Goal: Information Seeking & Learning: Understand process/instructions

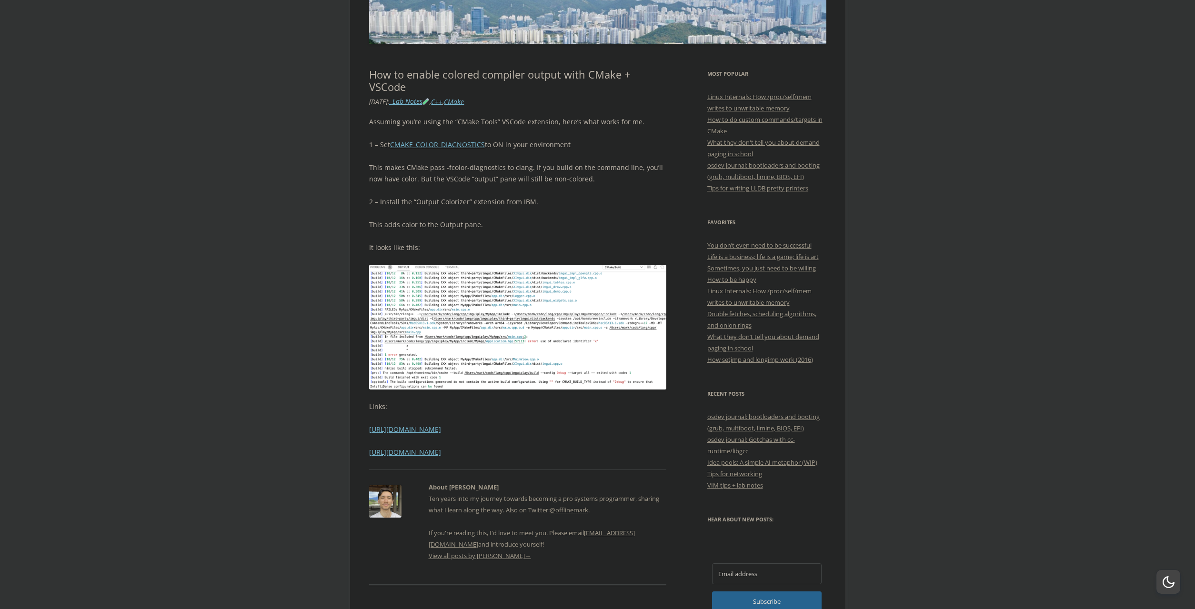
scroll to position [146, 0]
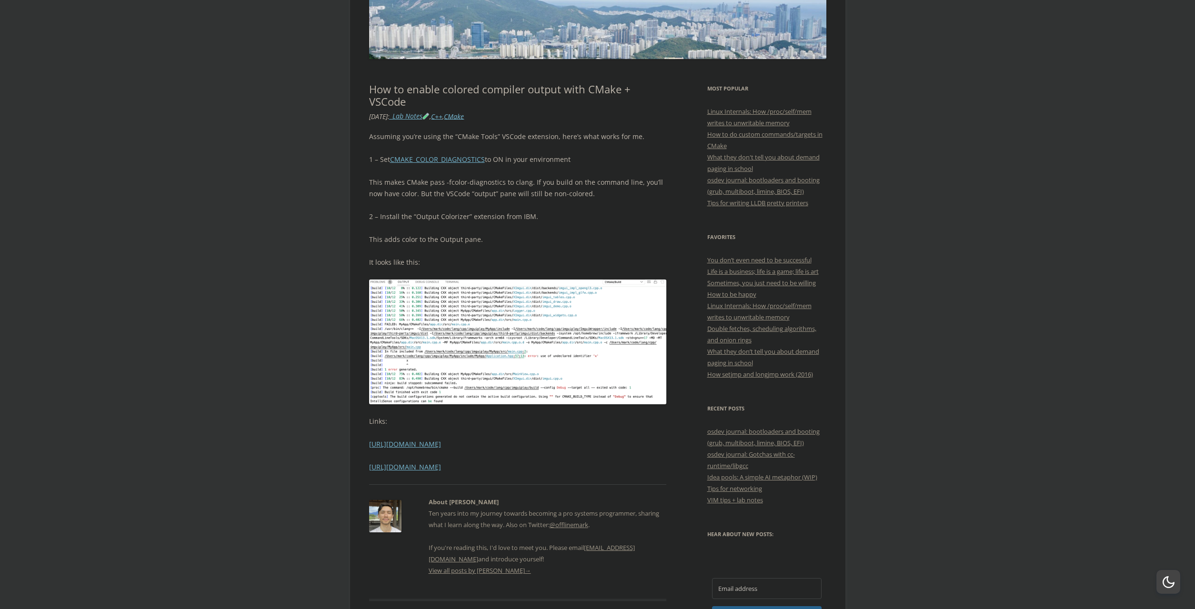
drag, startPoint x: 521, startPoint y: 160, endPoint x: 587, endPoint y: 156, distance: 66.8
click at [587, 156] on p "1 – Set CMAKE_COLOR_DIAGNOSTICS to ON in your environment" at bounding box center [518, 159] width 298 height 11
click at [587, 161] on p "1 – Set CMAKE_COLOR_DIAGNOSTICS to ON in your environment" at bounding box center [518, 159] width 298 height 11
drag, startPoint x: 371, startPoint y: 137, endPoint x: 395, endPoint y: 139, distance: 23.9
click at [395, 139] on p "Assuming you’re using the “CMake Tools” VSCode extension, here’s what works for…" at bounding box center [518, 136] width 298 height 11
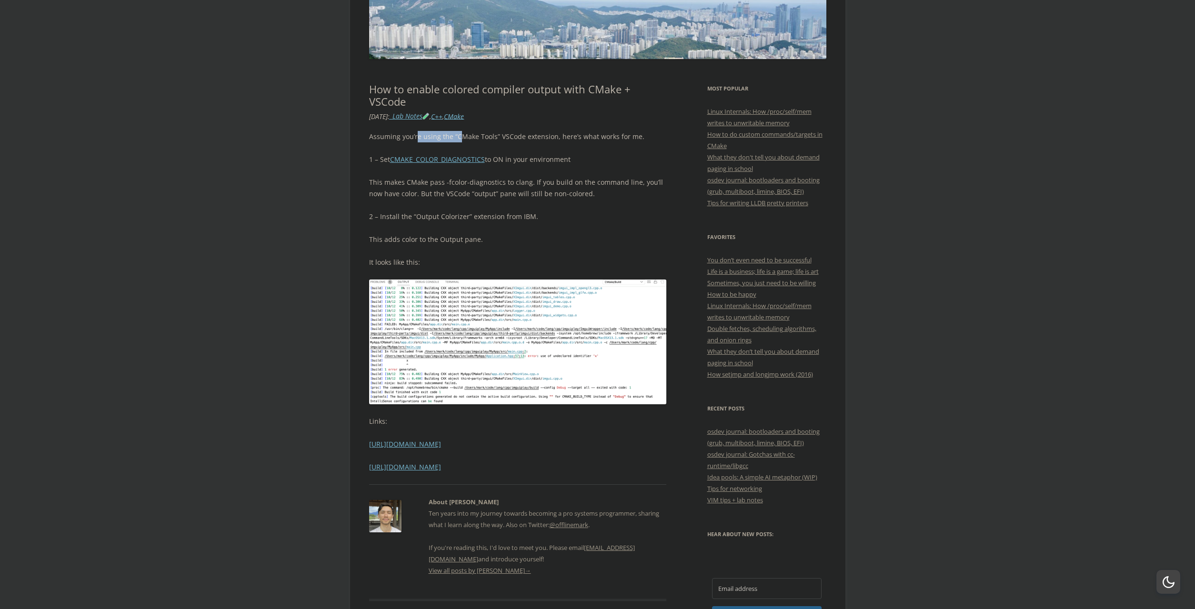
drag, startPoint x: 417, startPoint y: 137, endPoint x: 458, endPoint y: 136, distance: 41.0
click at [458, 136] on p "Assuming you’re using the “CMake Tools” VSCode extension, here’s what works for…" at bounding box center [518, 136] width 298 height 11
drag, startPoint x: 420, startPoint y: 95, endPoint x: 633, endPoint y: 86, distance: 213.1
click at [633, 86] on h1 "How to enable colored compiler output with CMake + VSCode" at bounding box center [518, 95] width 298 height 25
drag, startPoint x: 452, startPoint y: 135, endPoint x: 640, endPoint y: 135, distance: 188.2
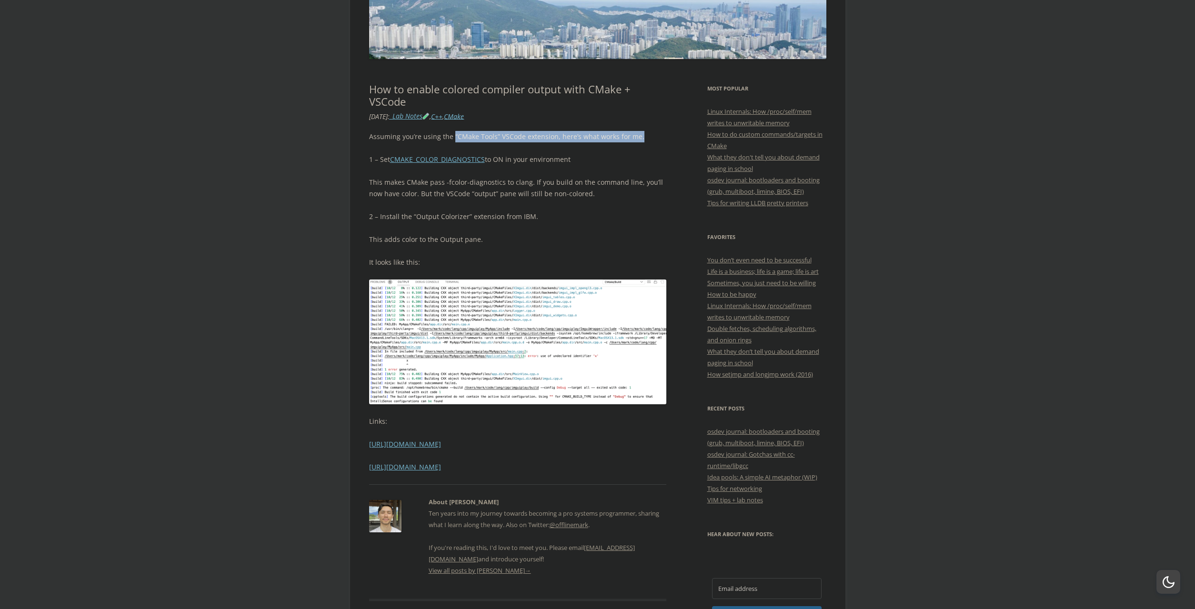
click at [640, 135] on p "Assuming you’re using the “CMake Tools” VSCode extension, here’s what works for…" at bounding box center [518, 136] width 298 height 11
click at [602, 152] on div "Assuming you’re using the “CMake Tools” VSCode extension, here’s what works for…" at bounding box center [518, 302] width 298 height 342
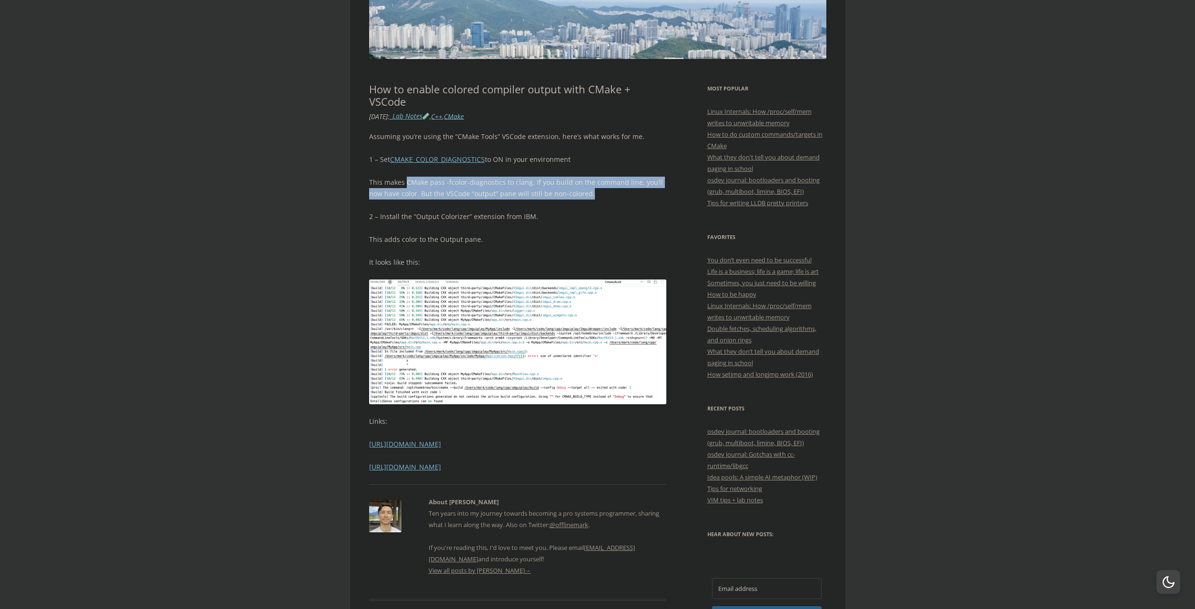
drag, startPoint x: 405, startPoint y: 182, endPoint x: 592, endPoint y: 201, distance: 188.1
click at [592, 201] on div "Assuming you’re using the “CMake Tools” VSCode extension, here’s what works for…" at bounding box center [518, 302] width 298 height 342
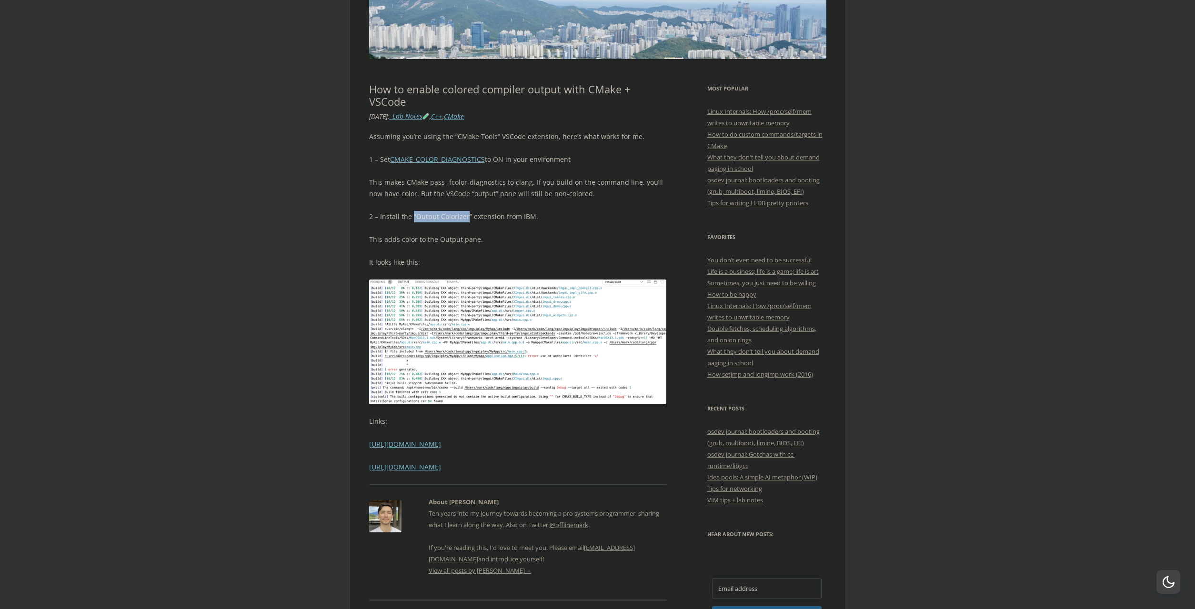
drag, startPoint x: 412, startPoint y: 217, endPoint x: 466, endPoint y: 219, distance: 54.4
click at [466, 219] on p "2 – Install the “Output Colorizer” extension from IBM." at bounding box center [518, 216] width 298 height 11
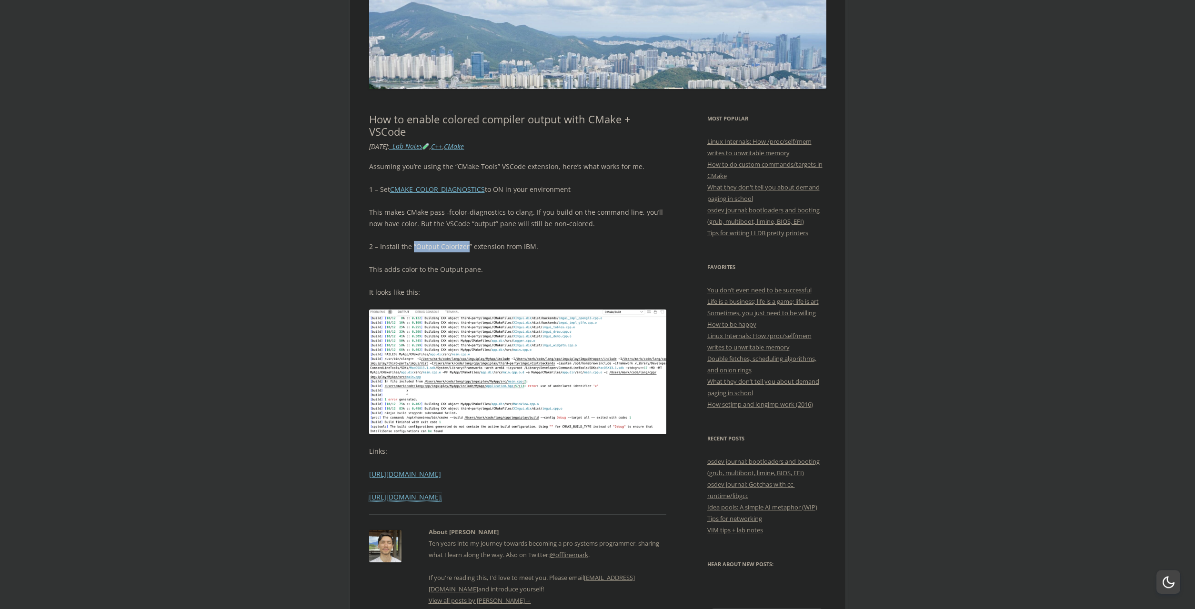
scroll to position [97, 0]
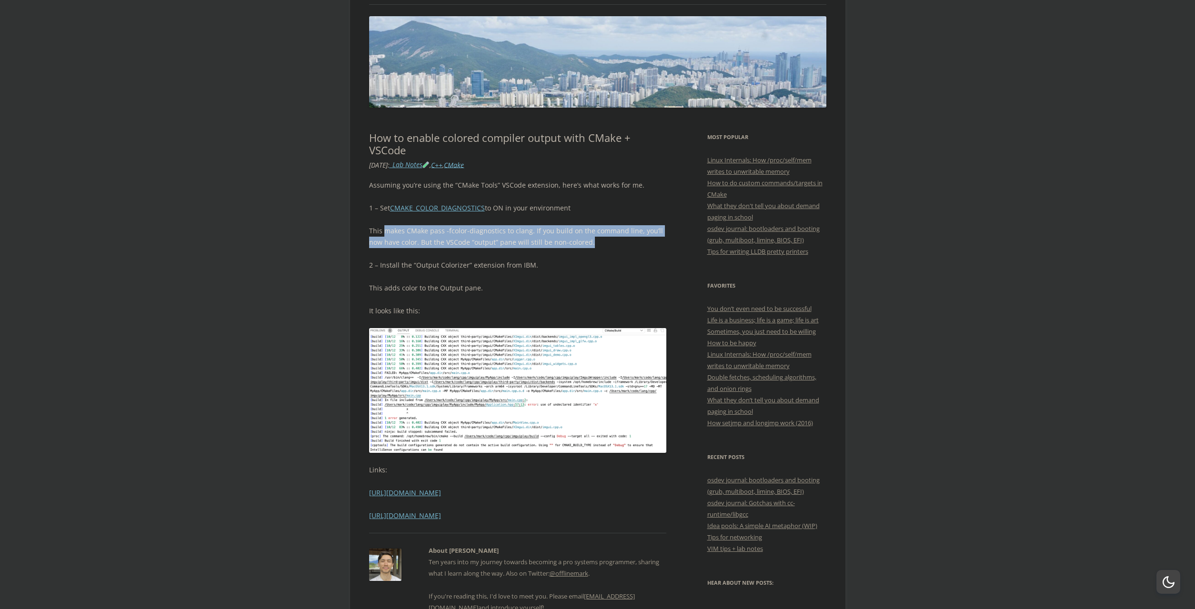
drag, startPoint x: 383, startPoint y: 233, endPoint x: 656, endPoint y: 242, distance: 273.1
click at [656, 242] on p "This makes CMake pass -fcolor-diagnostics to clang. If you build on the command…" at bounding box center [518, 236] width 298 height 23
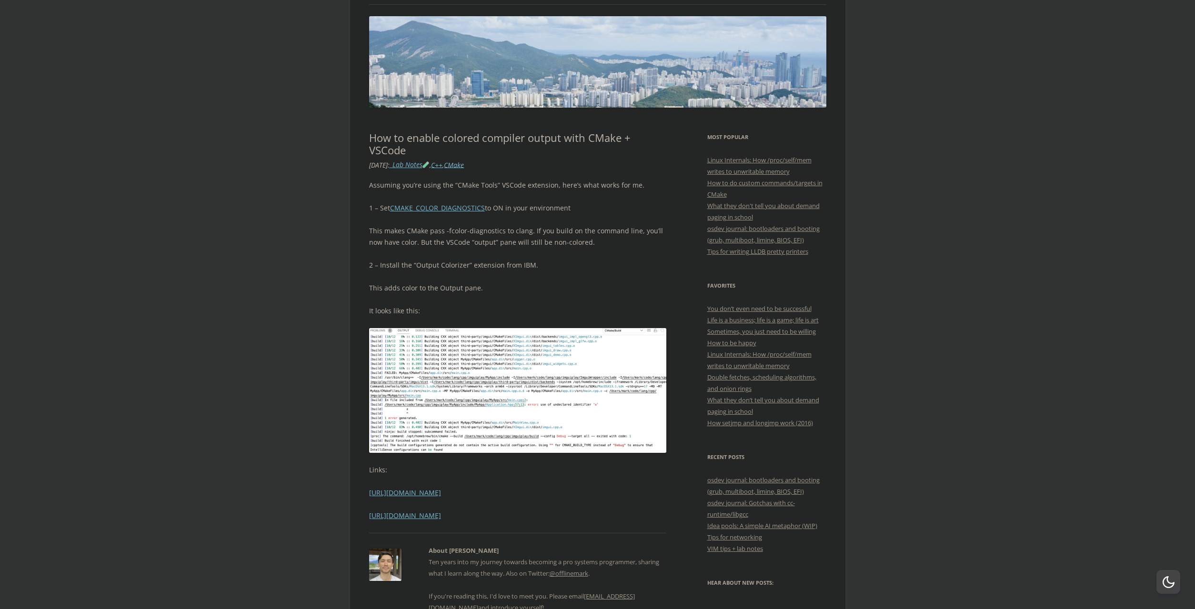
click at [602, 246] on p "This makes CMake pass -fcolor-diagnostics to clang. If you build on the command…" at bounding box center [518, 236] width 298 height 23
drag, startPoint x: 530, startPoint y: 229, endPoint x: 631, endPoint y: 235, distance: 101.7
click at [631, 235] on p "This makes CMake pass -fcolor-diagnostics to clang. If you build on the command…" at bounding box center [518, 236] width 298 height 23
click at [636, 245] on p "This makes CMake pass -fcolor-diagnostics to clang. If you build on the command…" at bounding box center [518, 236] width 298 height 23
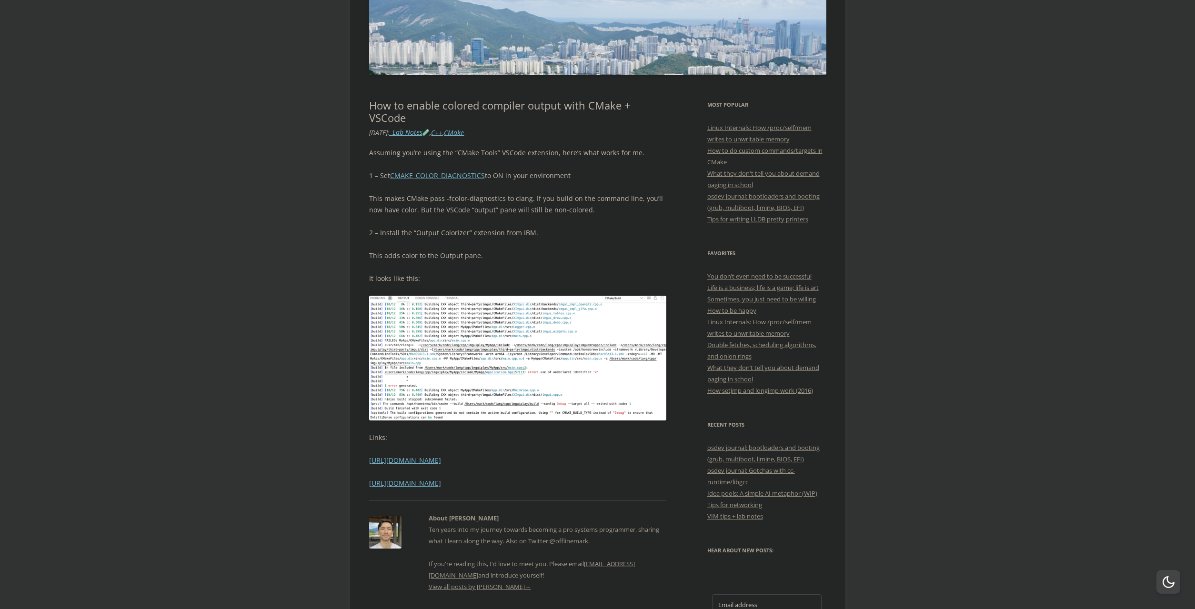
scroll to position [146, 0]
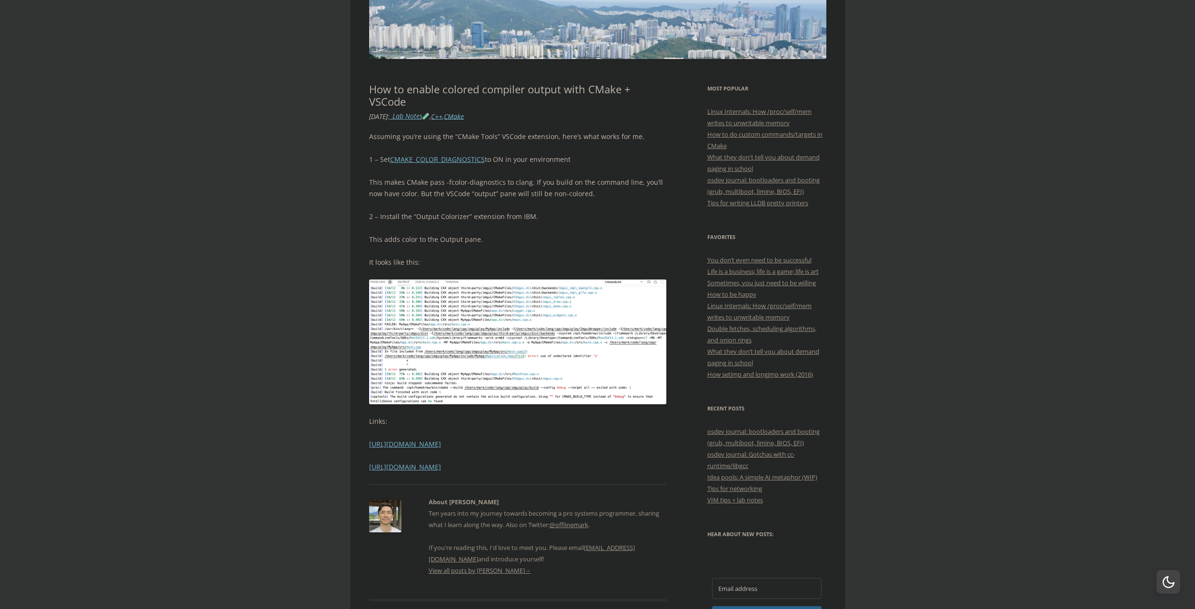
click at [470, 239] on p "This adds color to the Output pane." at bounding box center [518, 239] width 298 height 11
click at [527, 246] on div "Assuming you’re using the “CMake Tools” VSCode extension, here’s what works for…" at bounding box center [518, 302] width 298 height 342
